Goal: Book appointment/travel/reservation

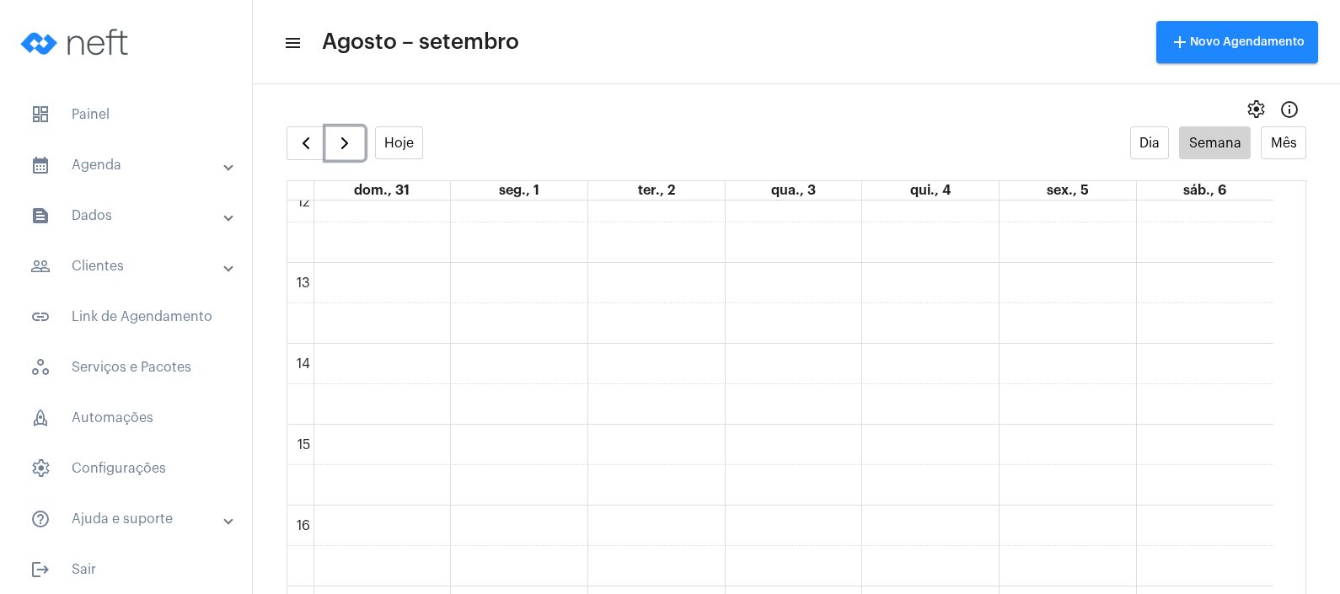
scroll to position [986, 0]
click at [167, 162] on mat-panel-title "calendar_month_outlined Agenda" at bounding box center [127, 165] width 195 height 20
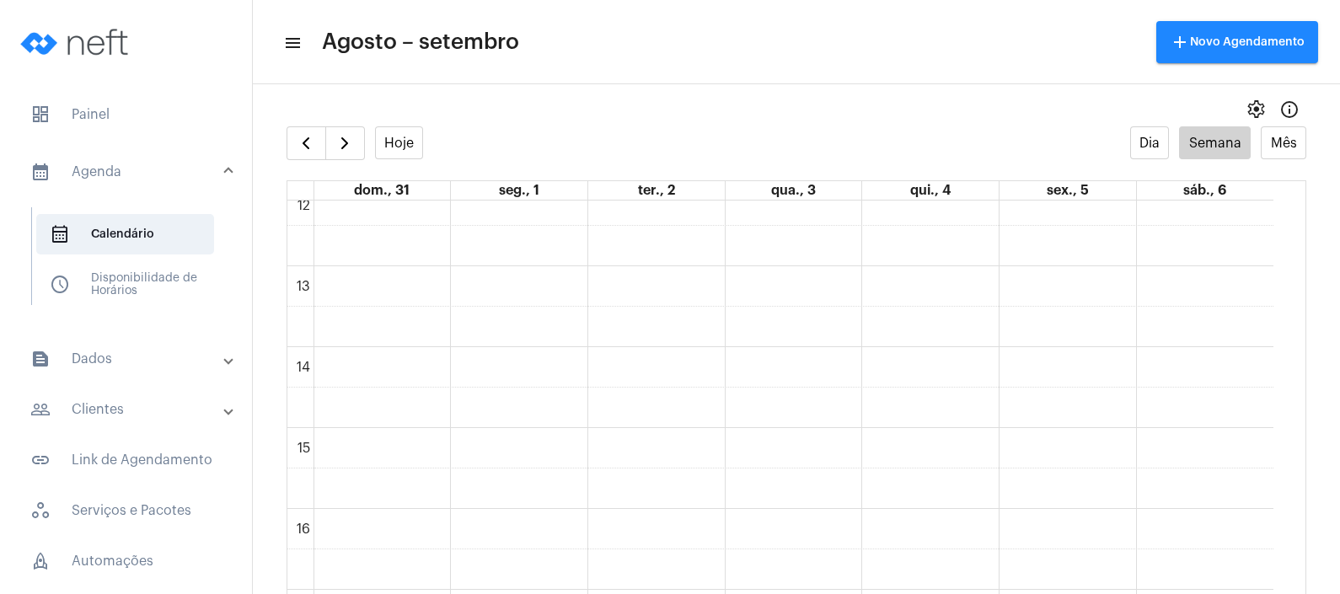
click at [118, 350] on mat-panel-title "text_snippet_outlined Dados" at bounding box center [127, 359] width 195 height 20
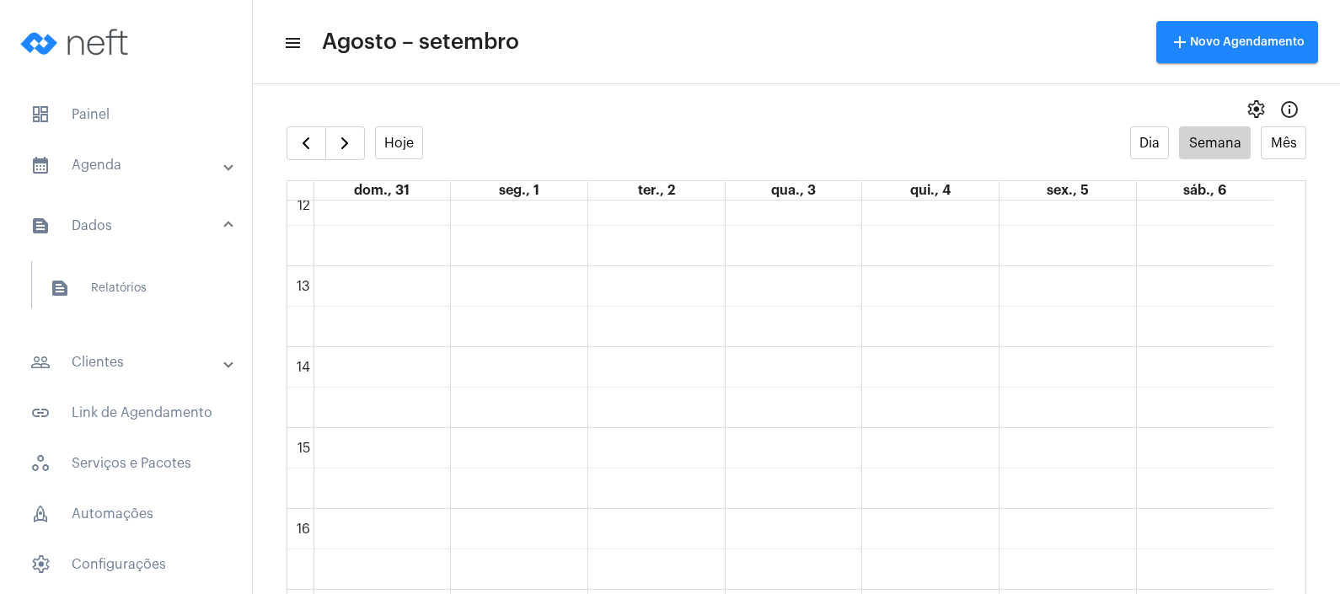
click at [119, 366] on mat-panel-title "people_outline Clientes" at bounding box center [127, 362] width 195 height 20
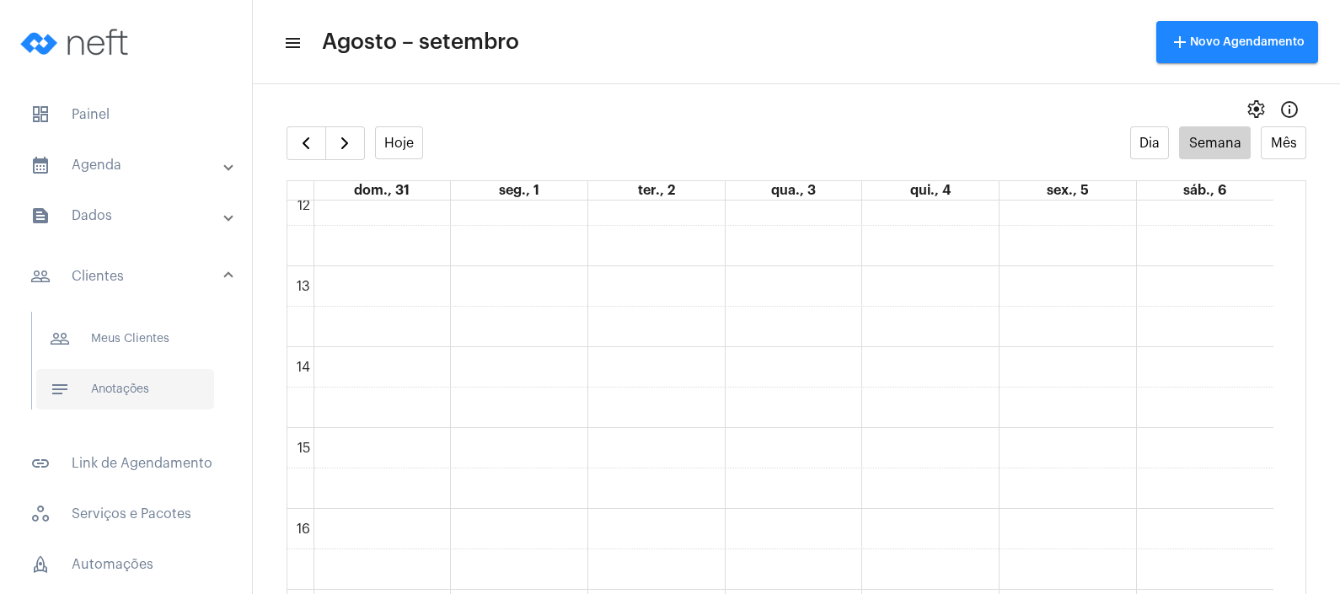
click at [126, 394] on span "notes Anotações" at bounding box center [125, 389] width 178 height 40
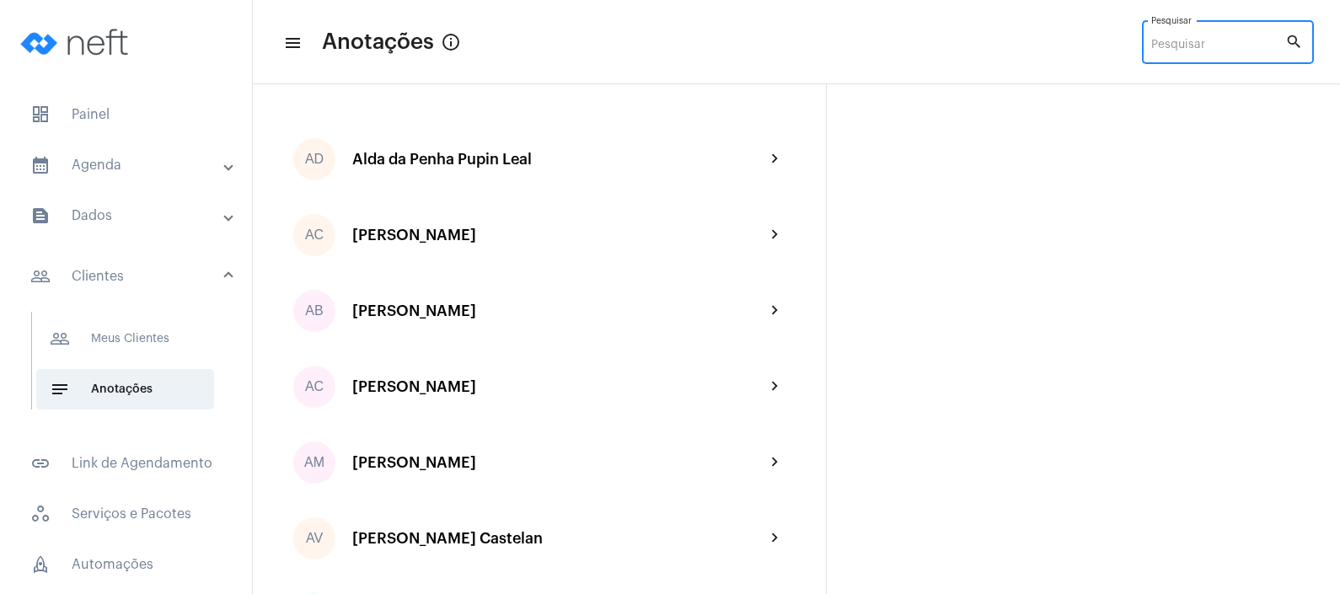
click at [1180, 48] on input "Pesquisar" at bounding box center [1218, 45] width 134 height 13
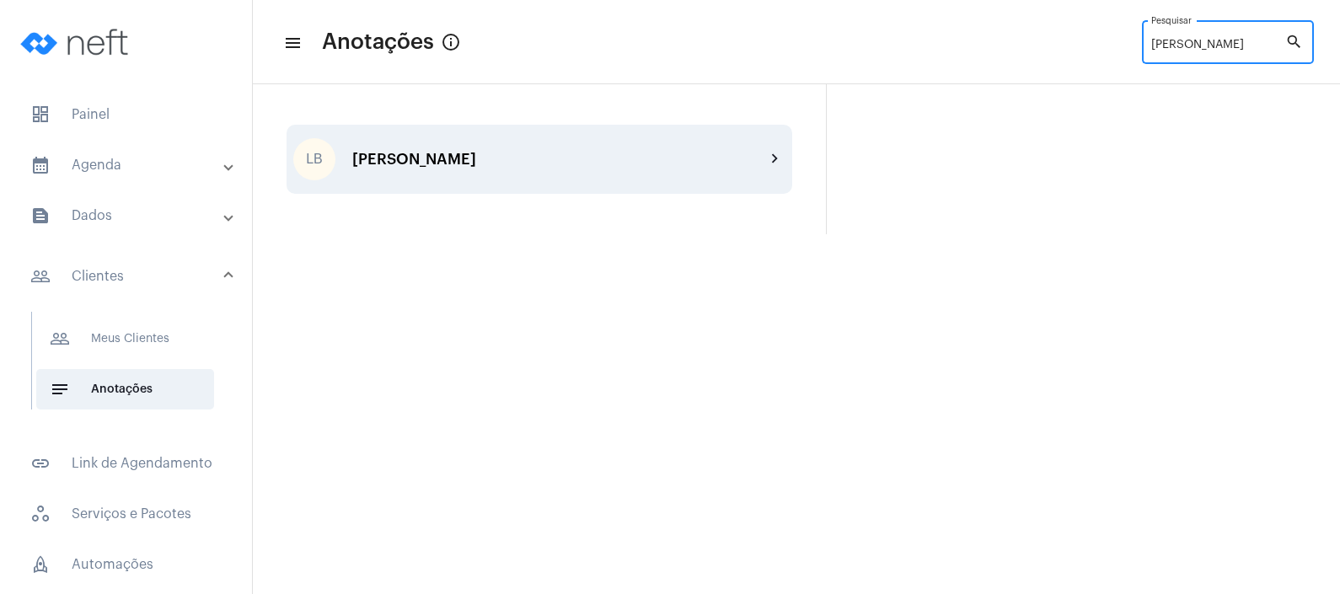
type input "[PERSON_NAME]"
click at [741, 155] on div "[PERSON_NAME]" at bounding box center [558, 159] width 413 height 17
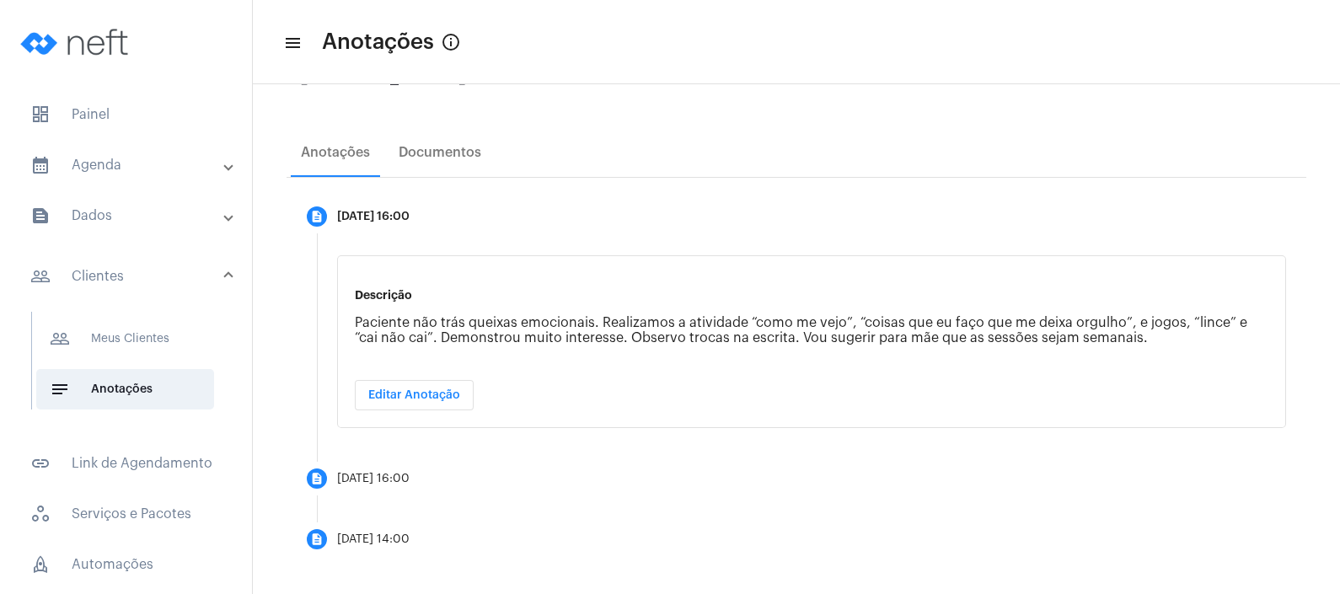
scroll to position [236, 0]
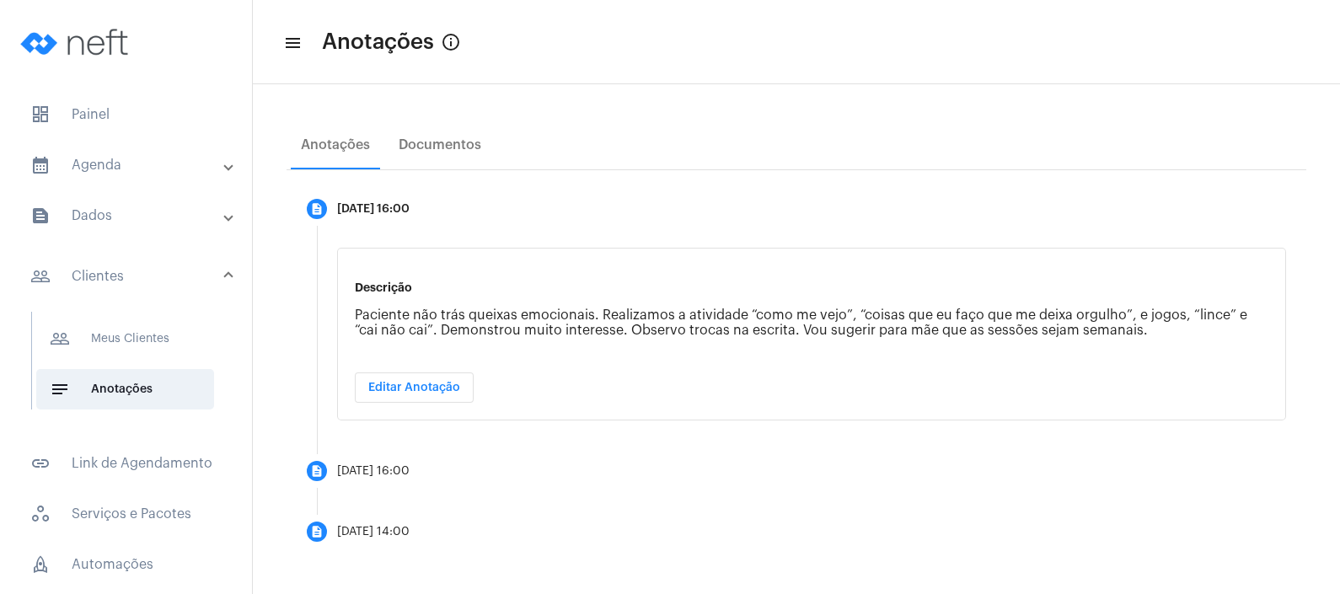
click at [152, 170] on mat-panel-title "calendar_month_outlined Agenda" at bounding box center [127, 165] width 195 height 20
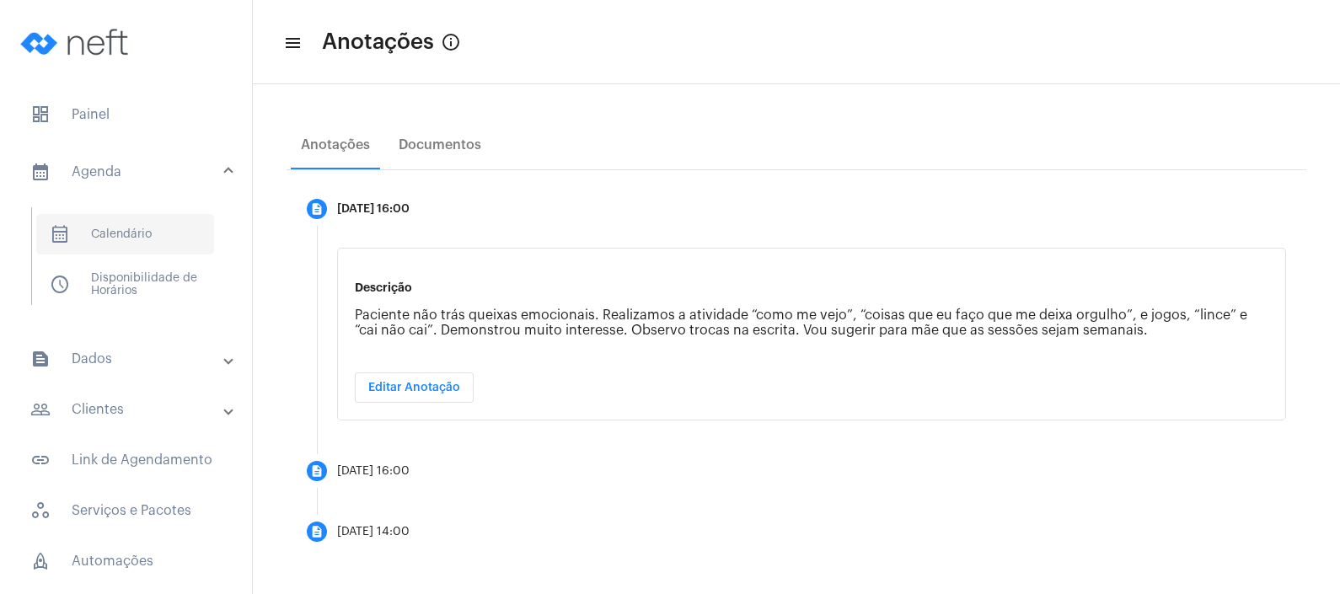
click at [131, 232] on span "calendar_month_outlined Calendário" at bounding box center [125, 234] width 178 height 40
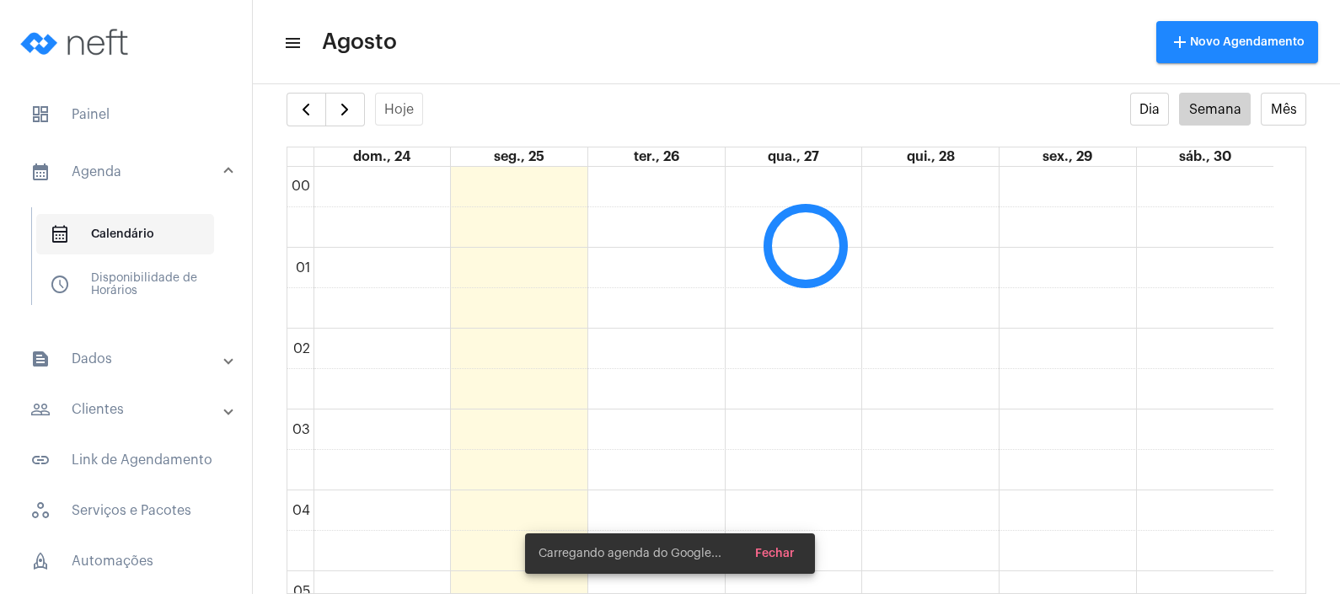
scroll to position [485, 0]
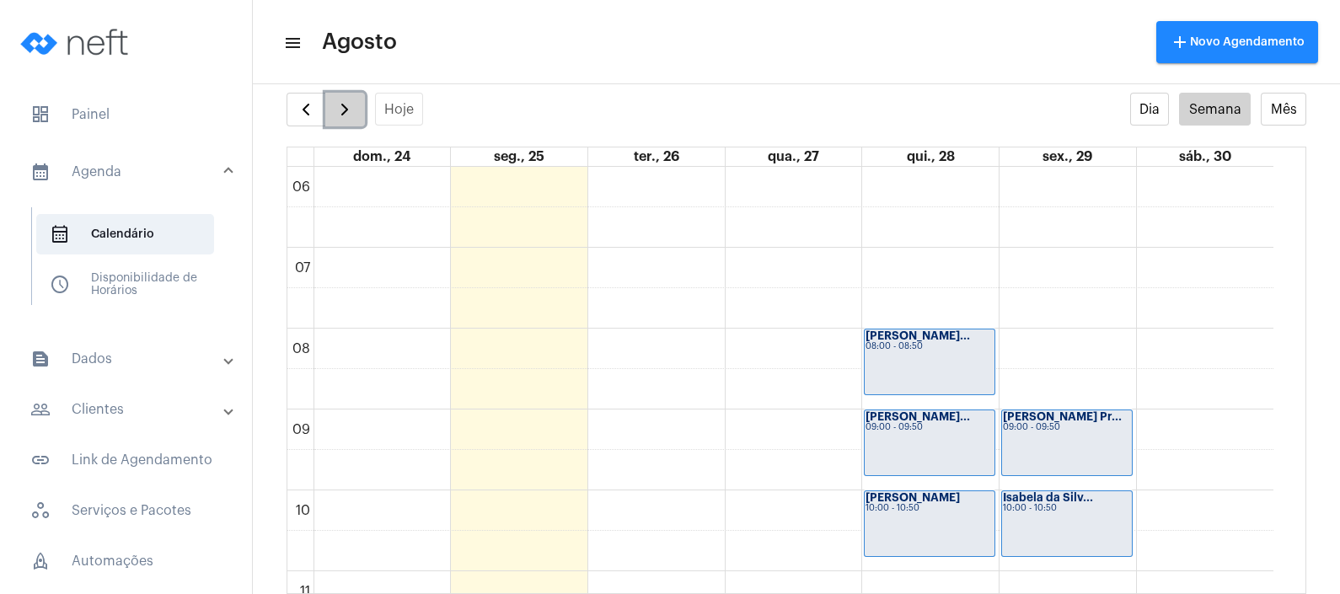
click at [336, 115] on span "button" at bounding box center [345, 109] width 20 height 20
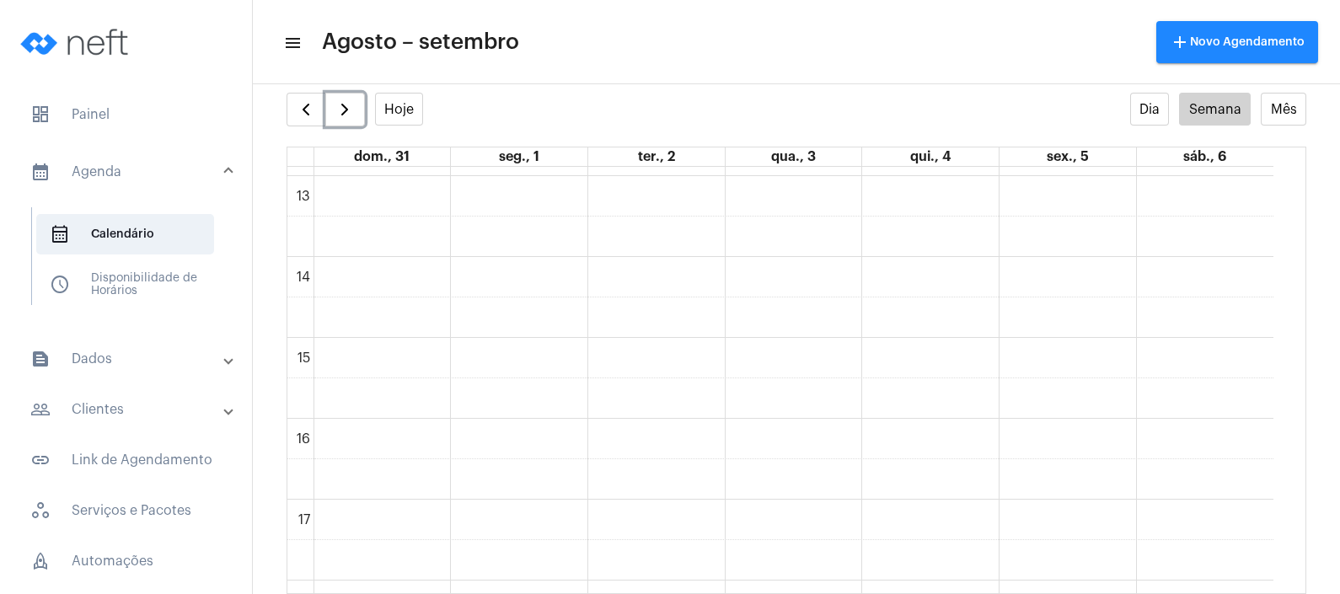
scroll to position [1053, 0]
click at [1063, 423] on div "00 01 02 03 04 05 06 07 08 09 10 11 12 13 14 15 16 17 18 19 20 21 22 23 Bloquei…" at bounding box center [780, 85] width 986 height 1942
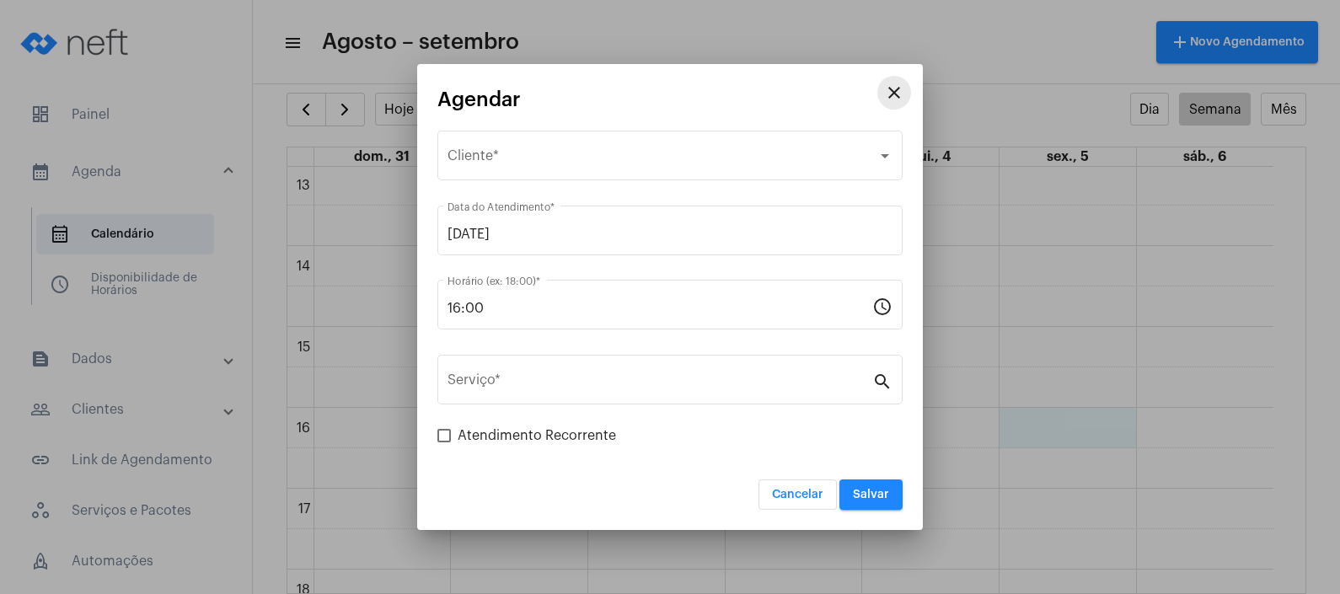
click at [891, 84] on mat-icon "close" at bounding box center [894, 93] width 20 height 20
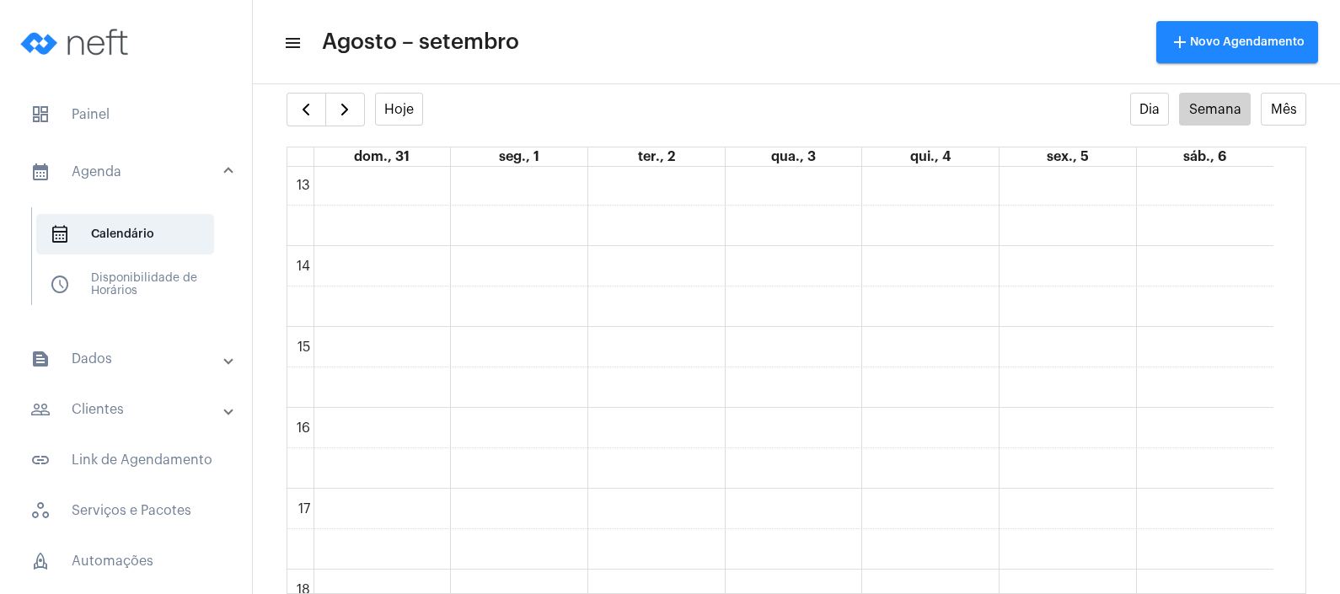
click at [308, 89] on div "settings info_outlined" at bounding box center [796, 76] width 1087 height 34
click at [301, 105] on span "button" at bounding box center [306, 109] width 20 height 20
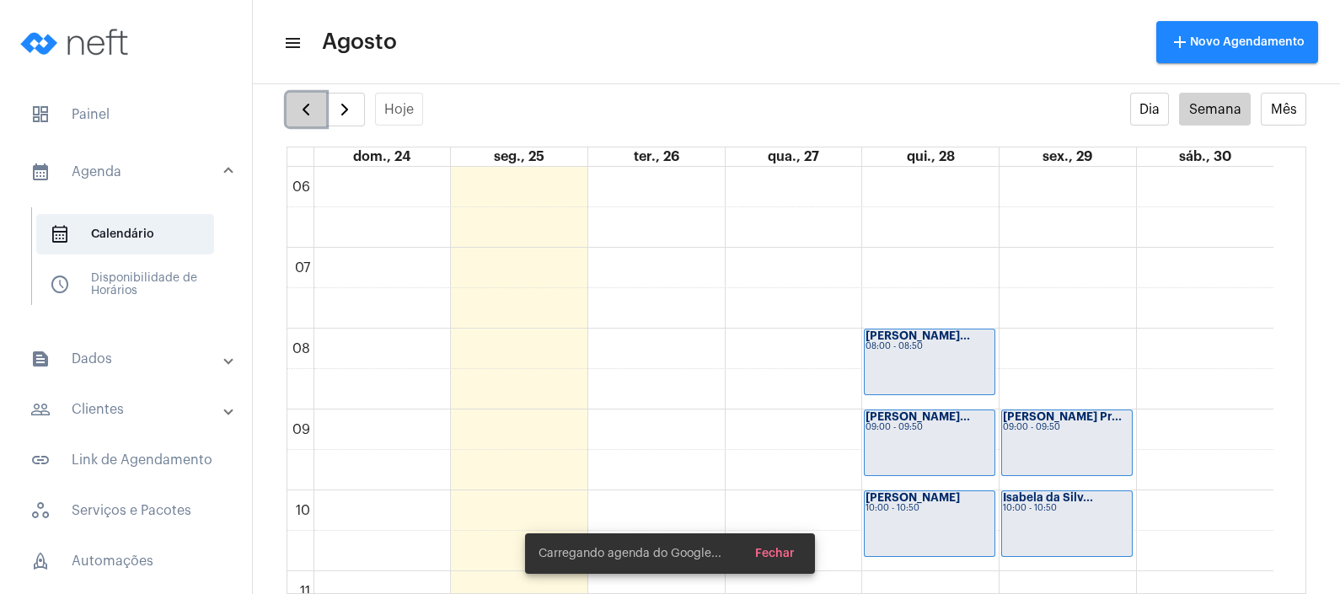
click at [301, 105] on span "button" at bounding box center [306, 109] width 20 height 20
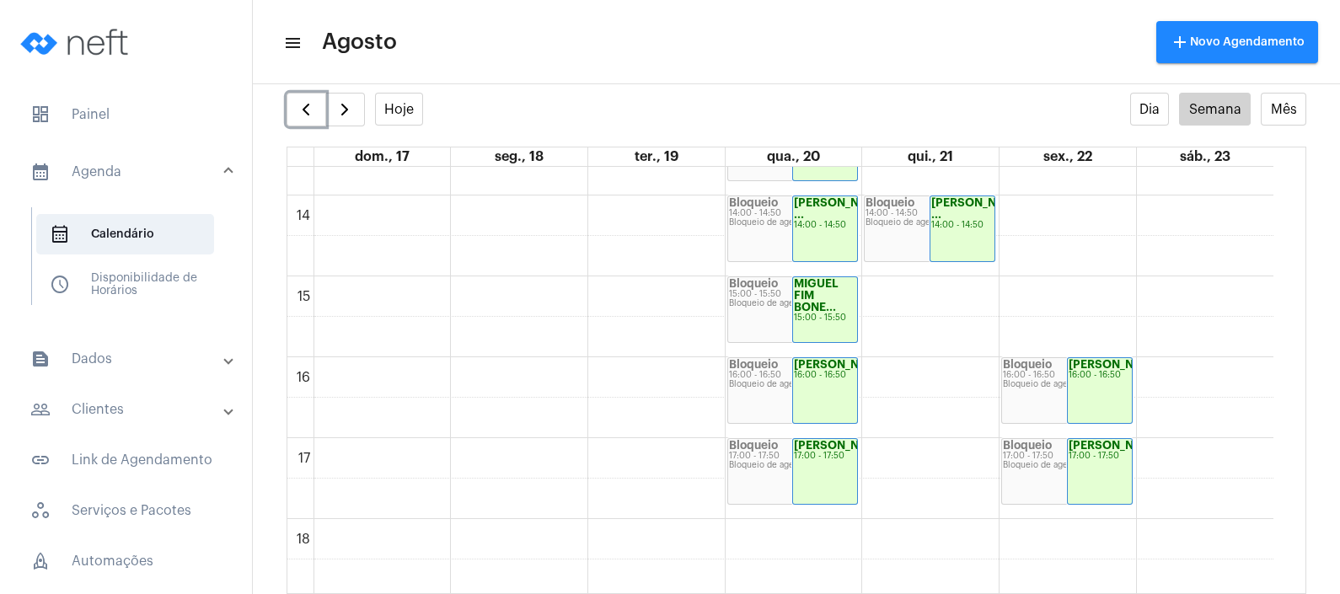
scroll to position [1150, 0]
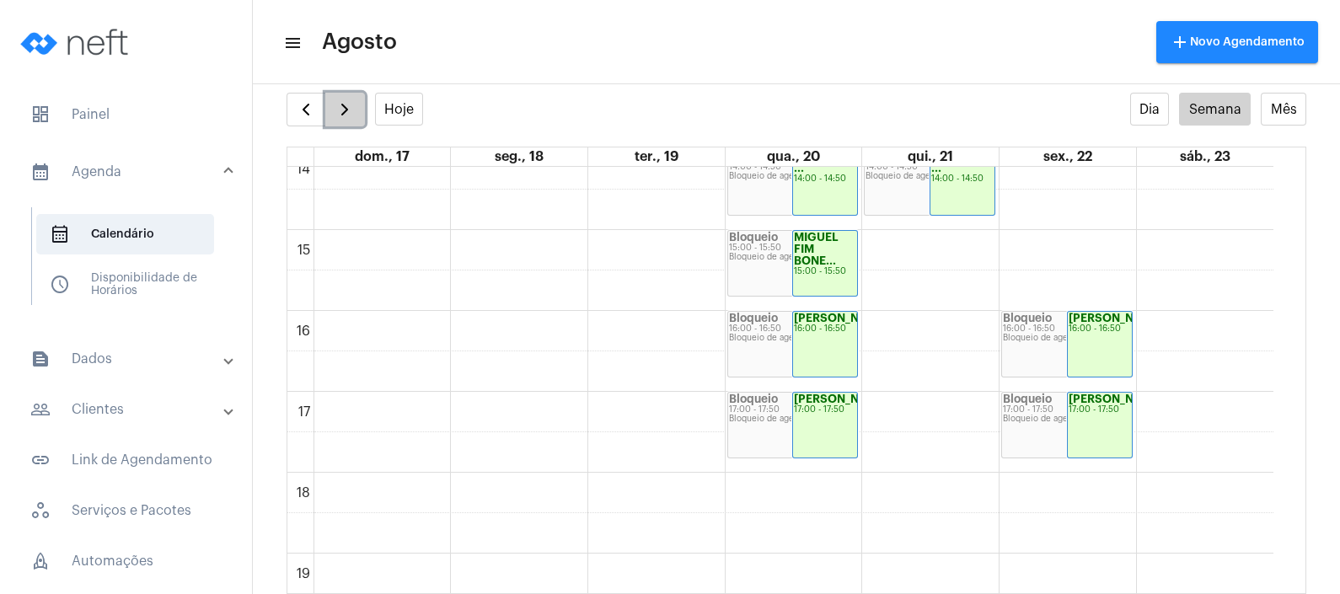
click at [345, 113] on span "button" at bounding box center [345, 109] width 20 height 20
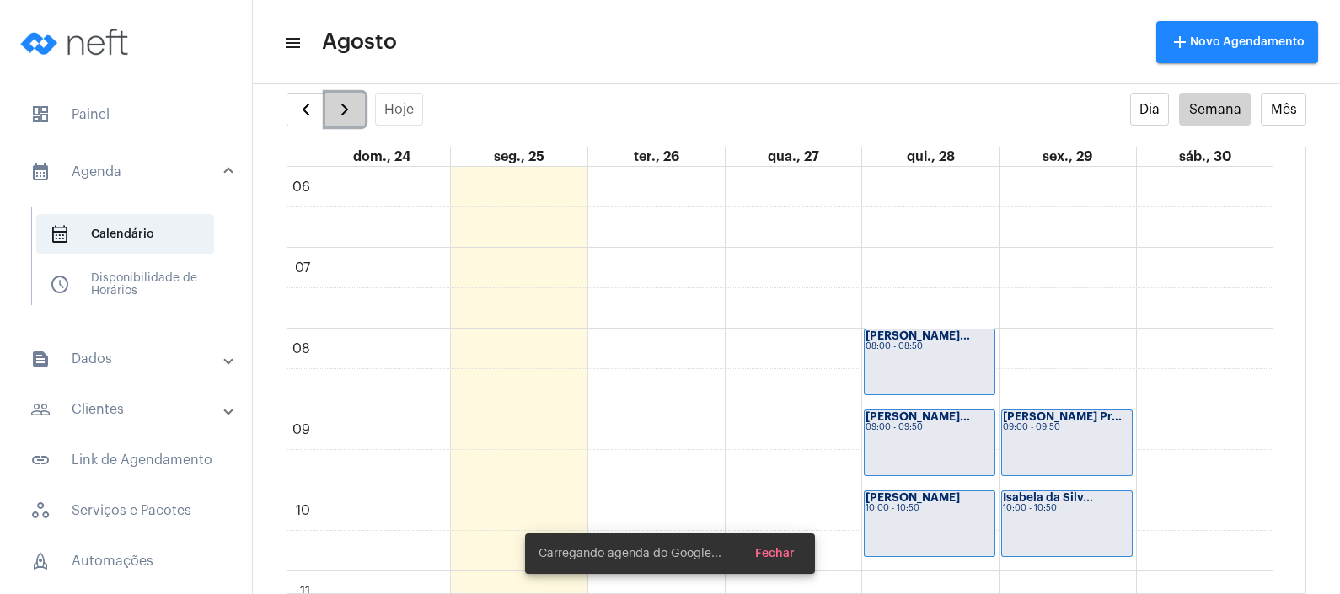
click at [345, 113] on span "button" at bounding box center [345, 109] width 20 height 20
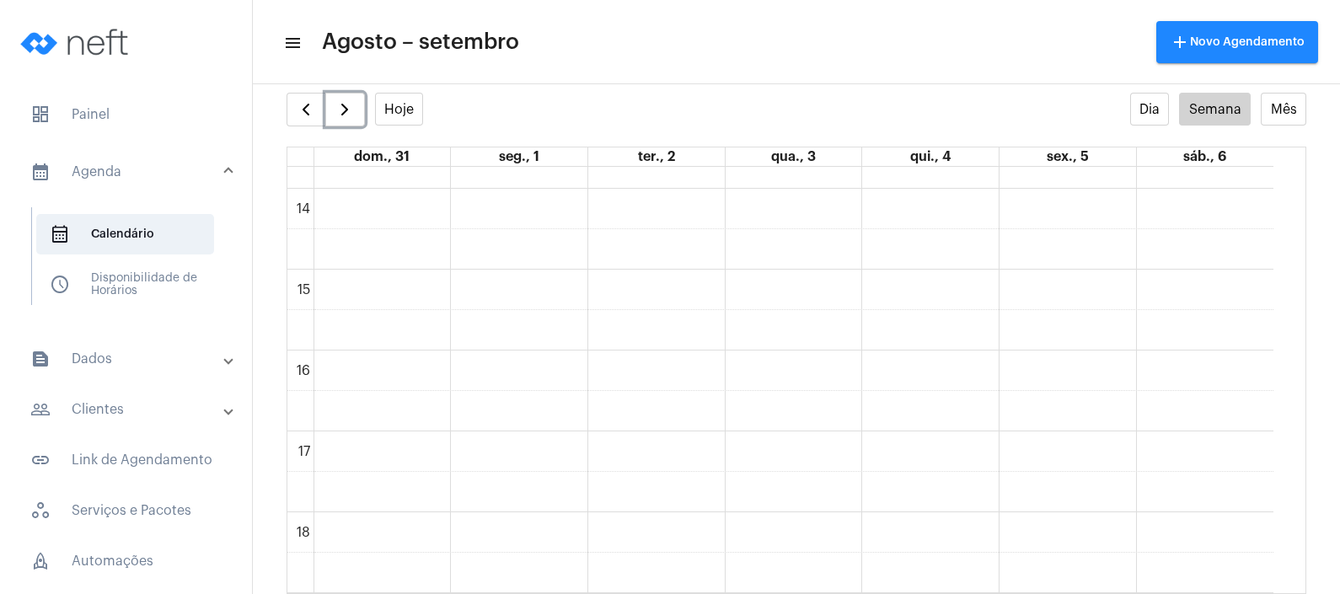
scroll to position [1118, 0]
click at [1066, 372] on div "00 01 02 03 04 05 06 07 08 09 10 11 12 13 14 15 16 17 18 19 20 21 22 23 Bloquei…" at bounding box center [780, 20] width 986 height 1942
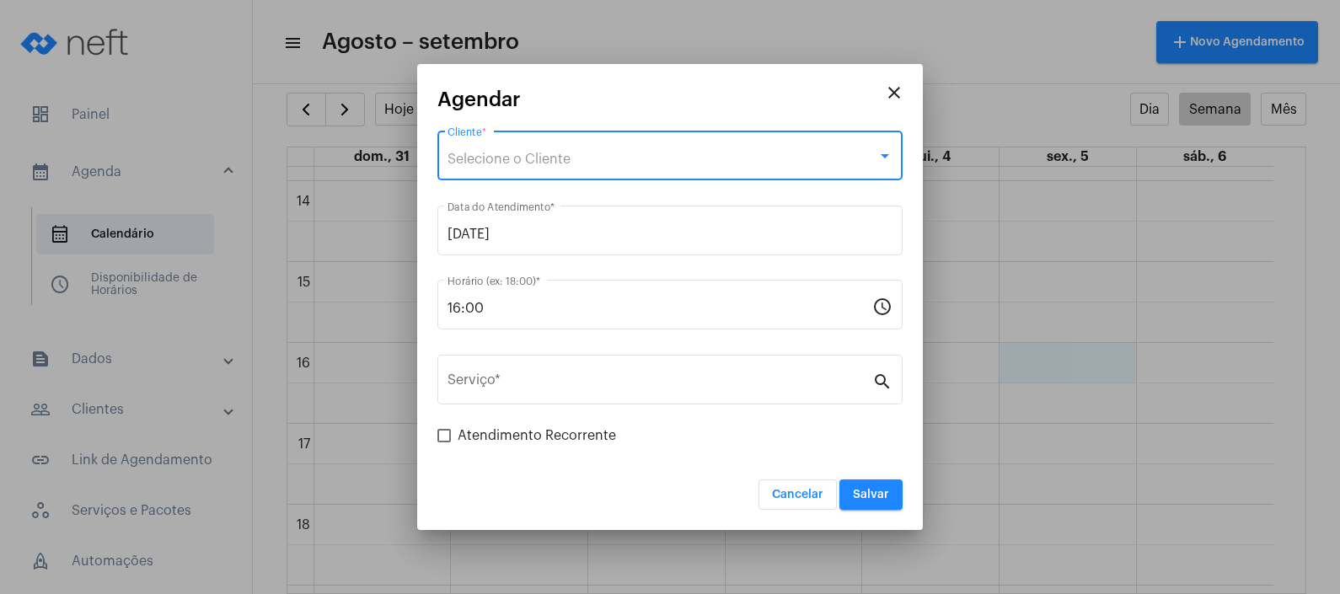
click at [817, 152] on div "Selecione o Cliente" at bounding box center [662, 159] width 430 height 15
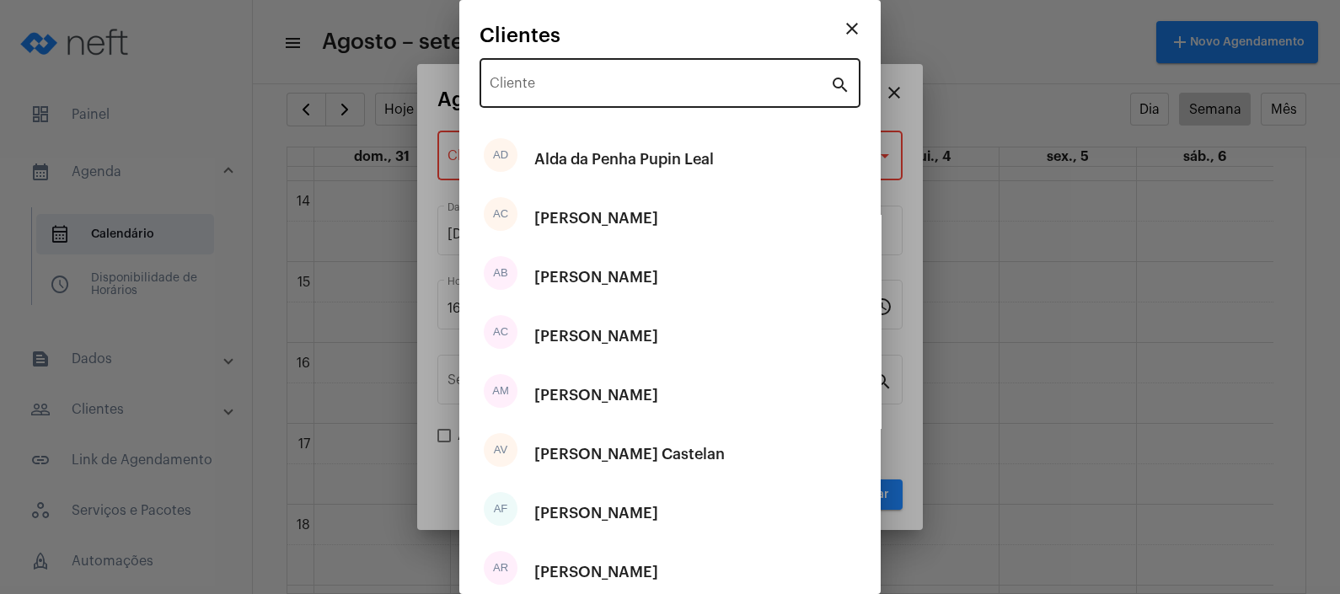
click at [730, 77] on div "Cliente" at bounding box center [660, 81] width 340 height 53
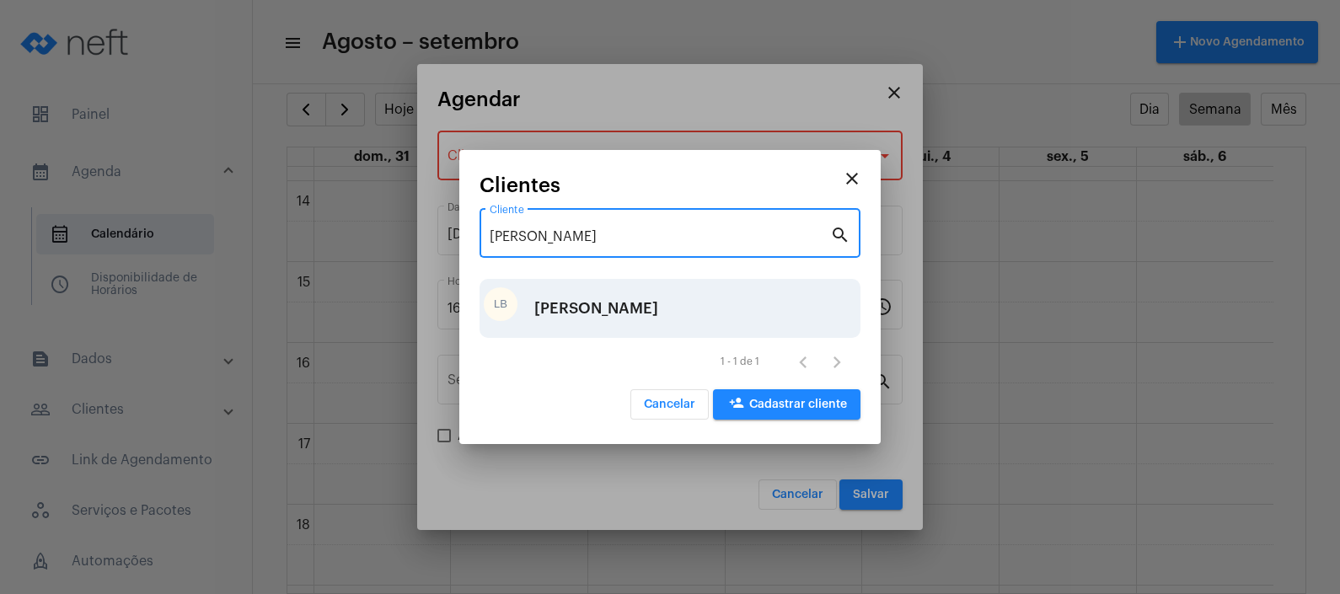
type input "[PERSON_NAME]"
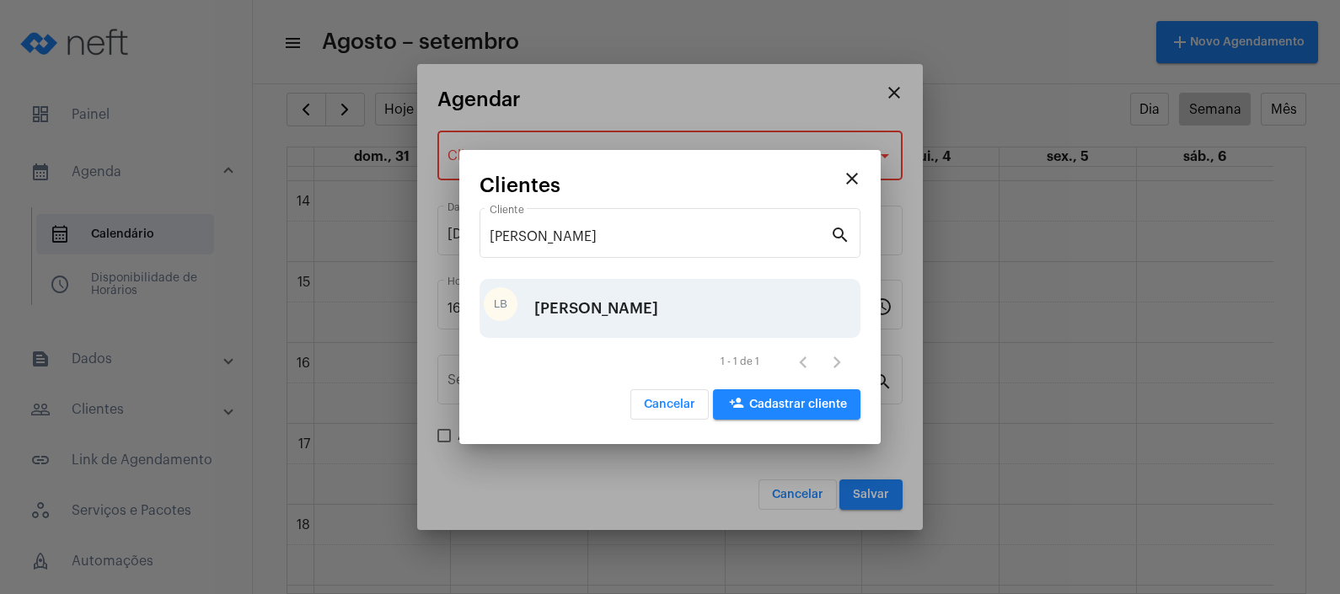
click at [602, 308] on div "[PERSON_NAME]" at bounding box center [596, 308] width 124 height 51
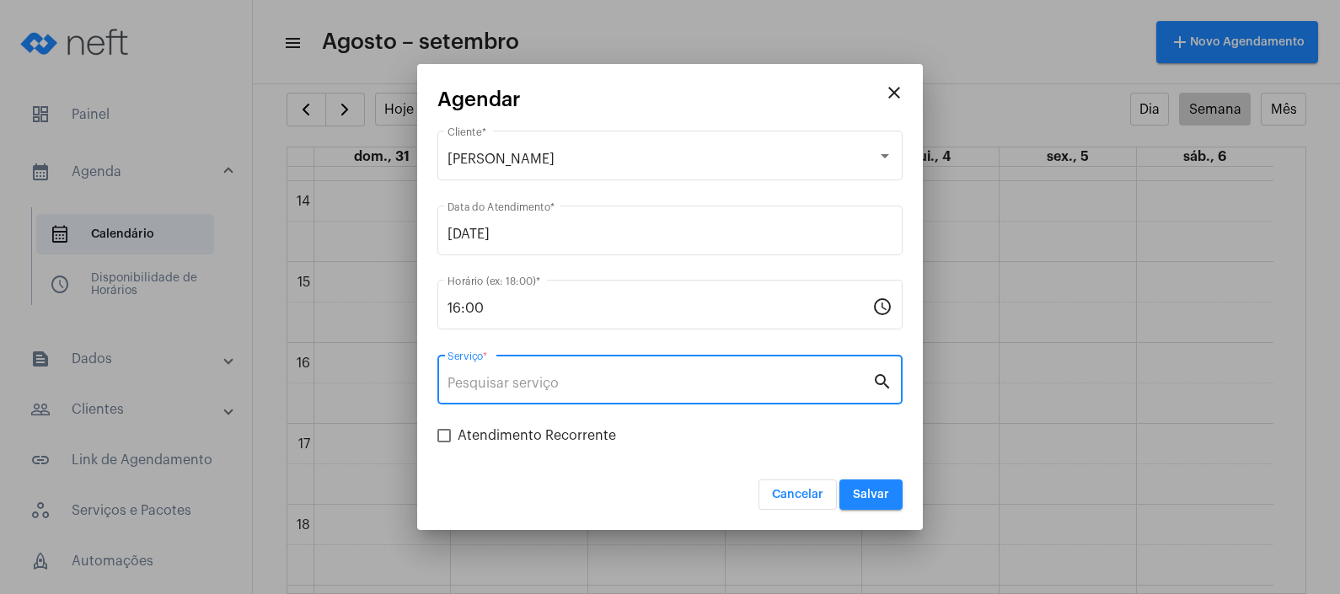
click at [597, 388] on input "Serviço *" at bounding box center [659, 383] width 425 height 15
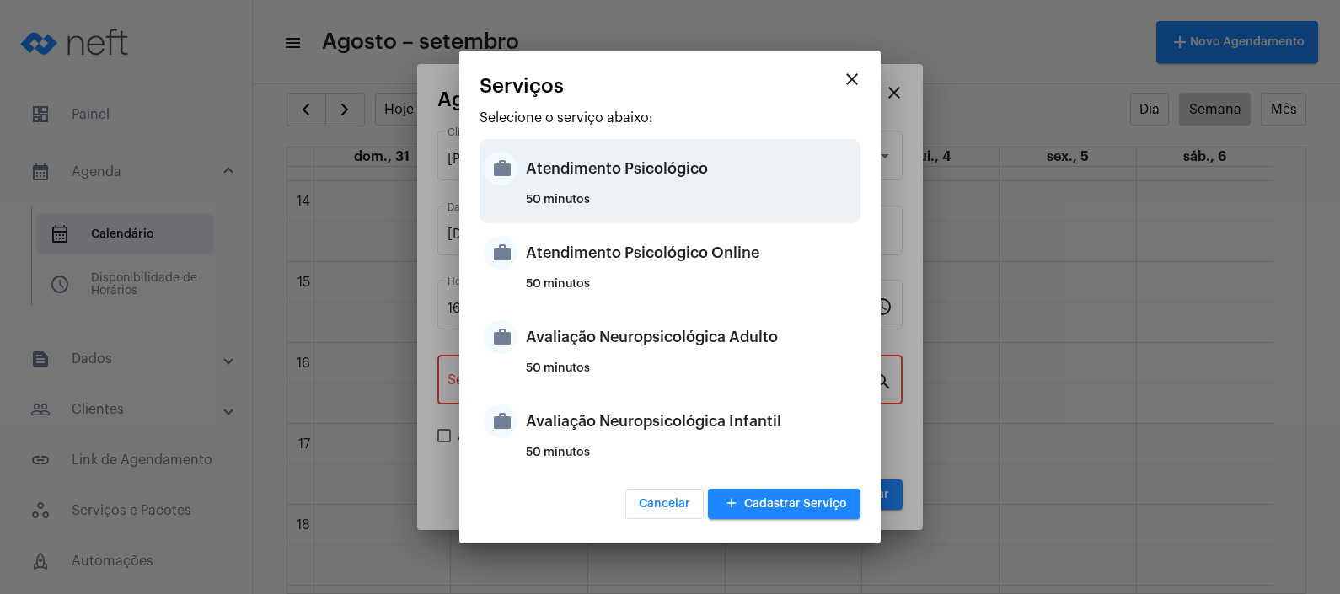
click at [709, 194] on div "50 minutos" at bounding box center [691, 206] width 330 height 25
type input "Atendimento Psicológico"
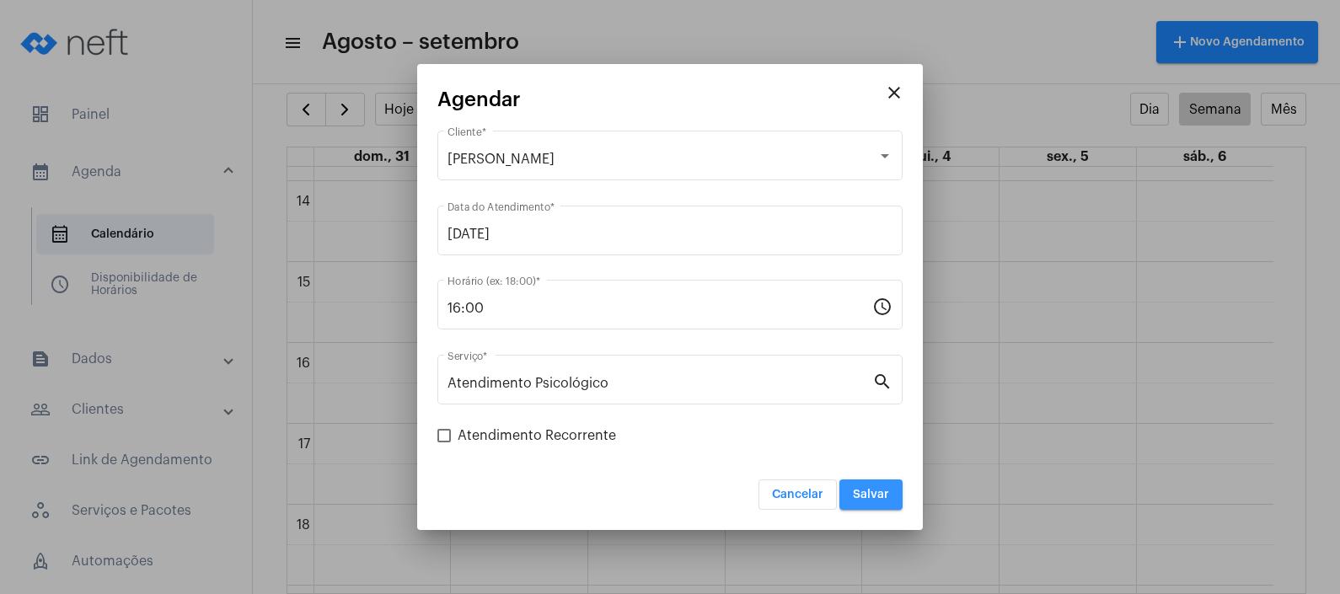
click at [873, 490] on span "Salvar" at bounding box center [871, 495] width 36 height 12
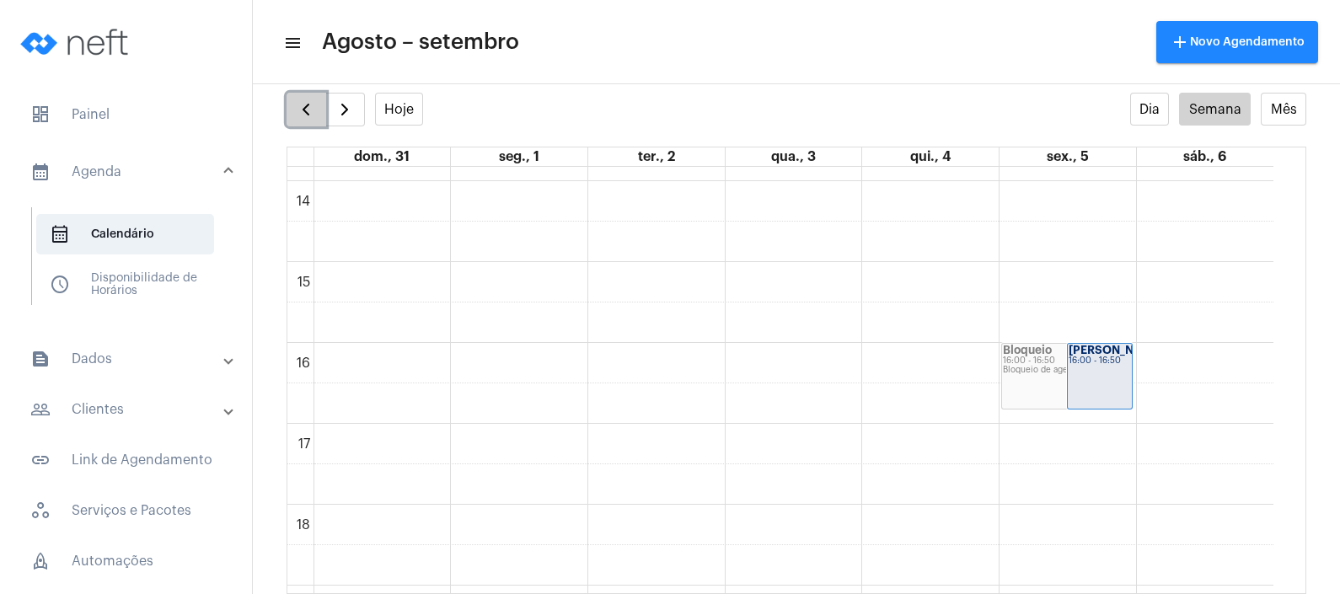
click at [299, 115] on span "button" at bounding box center [306, 109] width 20 height 20
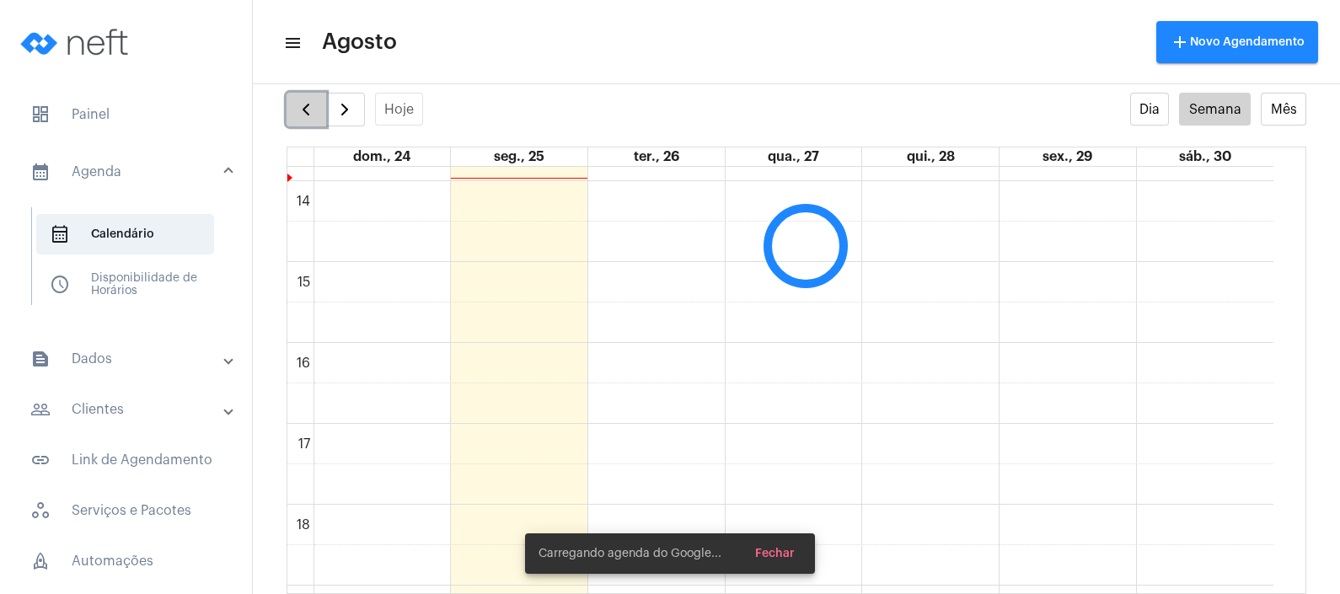
scroll to position [485, 0]
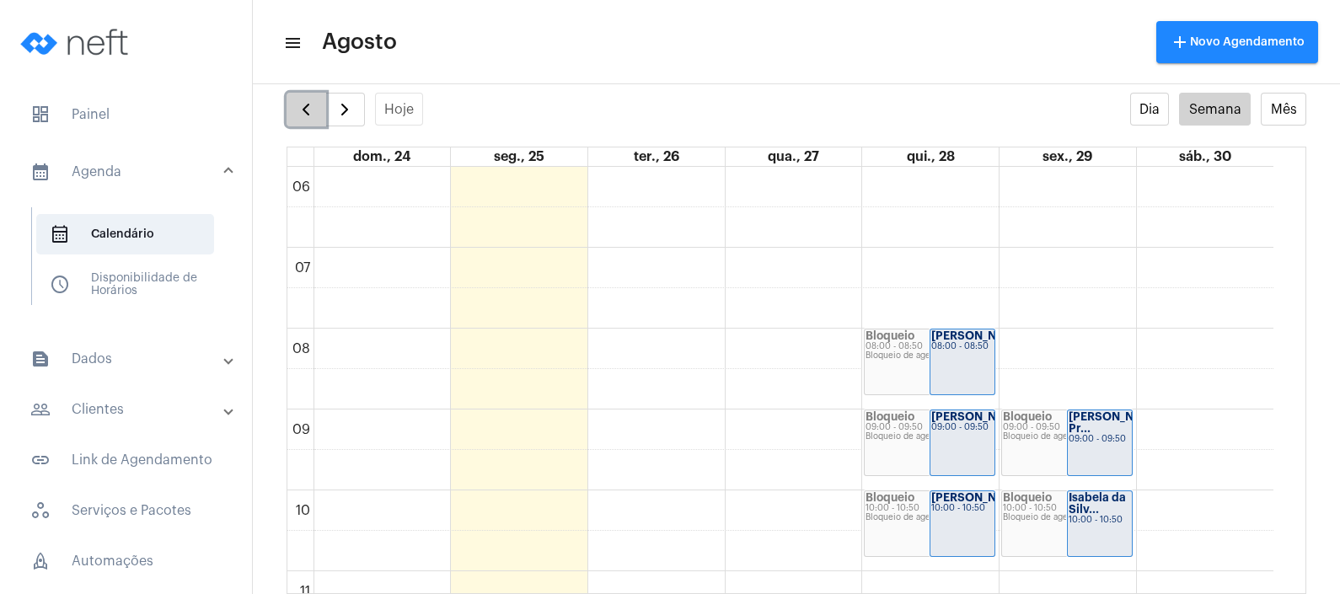
click at [299, 115] on span "button" at bounding box center [306, 109] width 20 height 20
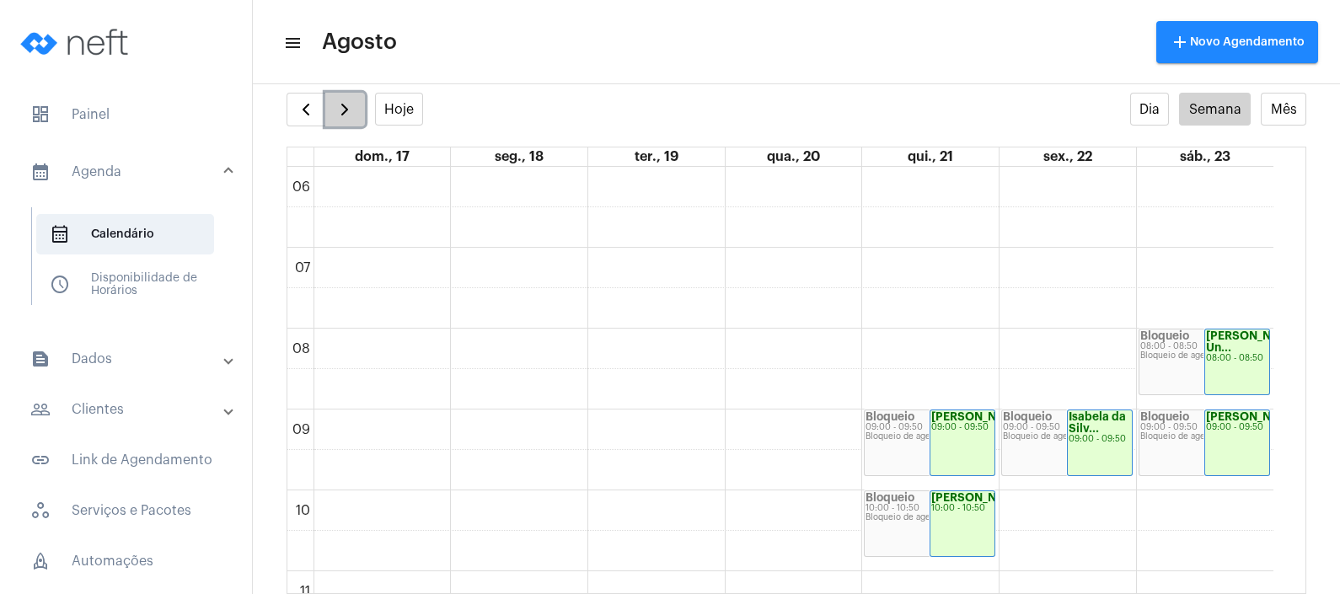
click at [330, 110] on button "button" at bounding box center [345, 110] width 40 height 34
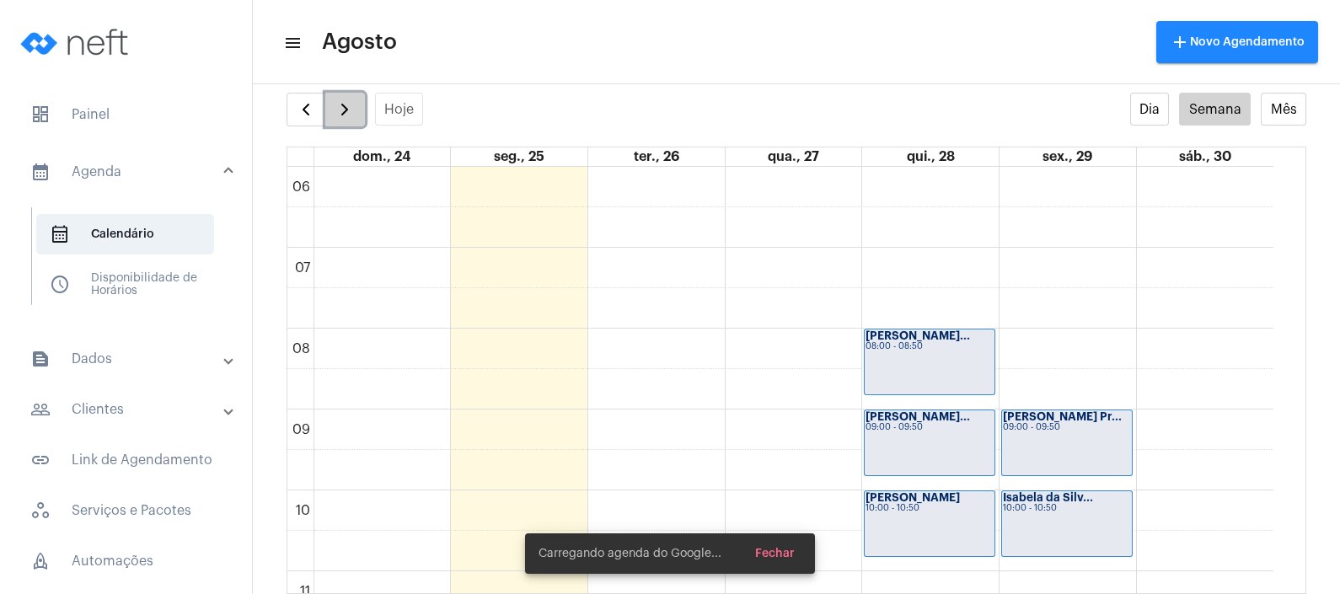
click at [330, 110] on button "button" at bounding box center [345, 110] width 40 height 34
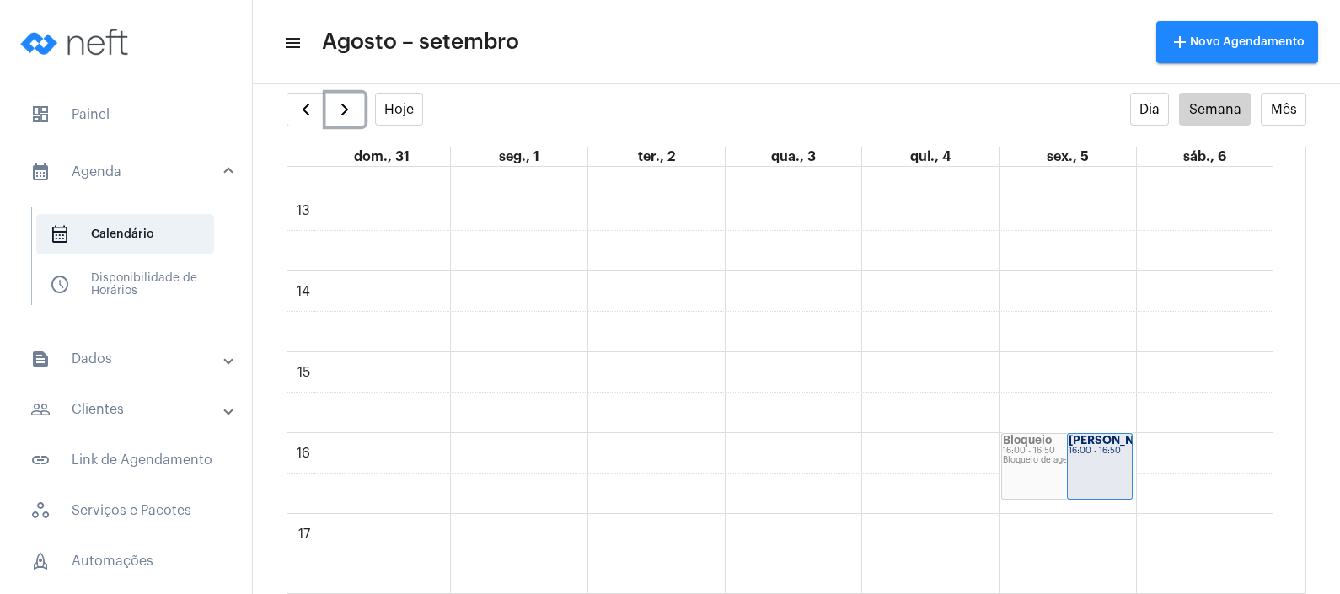
scroll to position [1032, 0]
click at [313, 96] on button "button" at bounding box center [307, 110] width 40 height 34
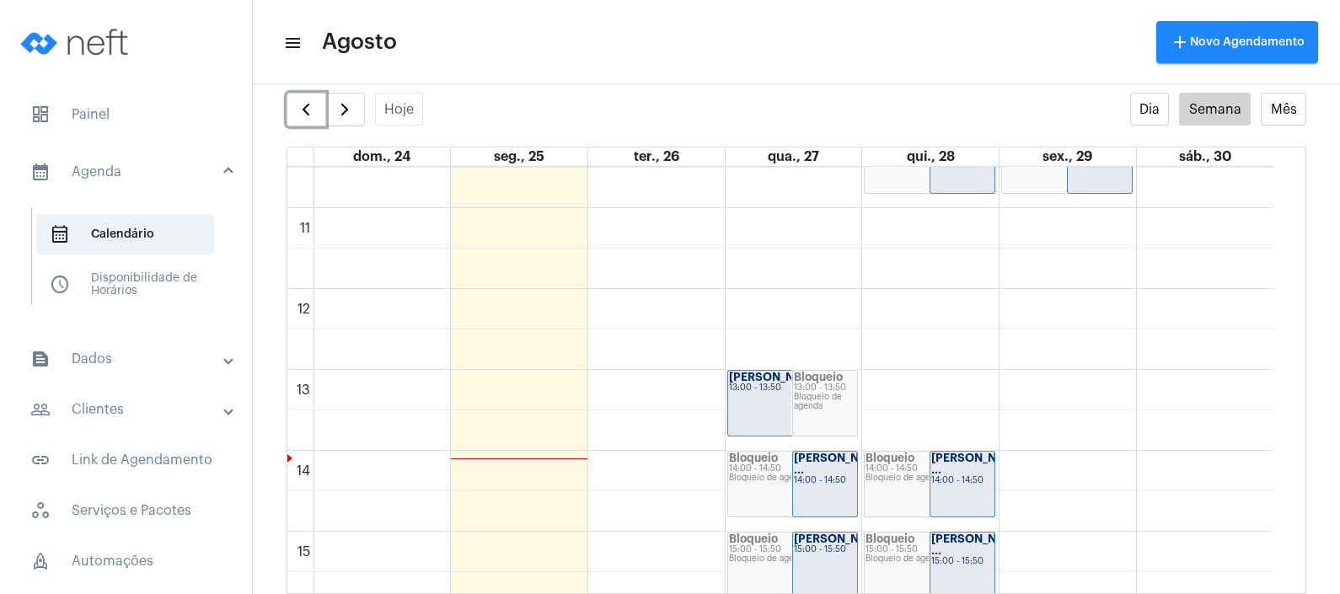
scroll to position [906, 0]
